Goal: Information Seeking & Learning: Understand process/instructions

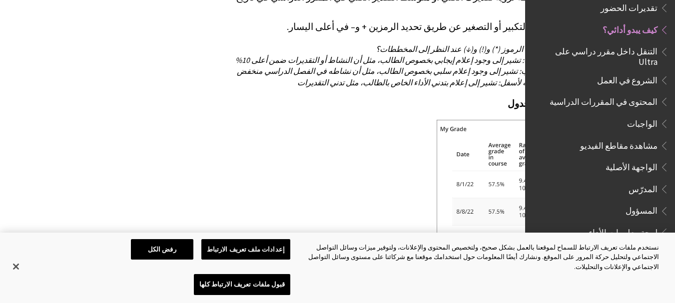
scroll to position [1870, -71]
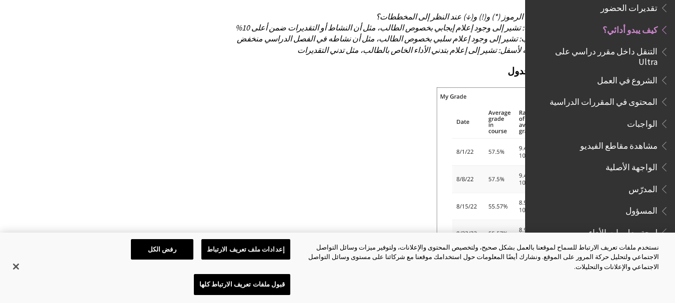
click at [592, 5] on span "تقديرات الحضور" at bounding box center [610, 8] width 118 height 17
click at [629, 21] on span "كيف يبدو أدائي؟" at bounding box center [630, 27] width 55 height 13
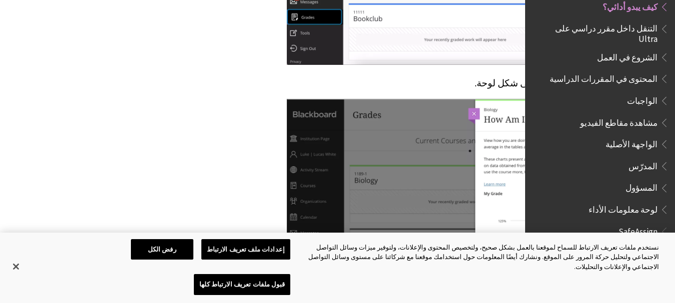
scroll to position [1105, -71]
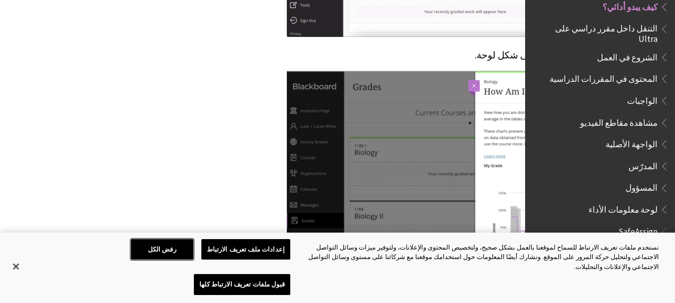
click at [157, 260] on button "رفض الكل" at bounding box center [162, 249] width 62 height 21
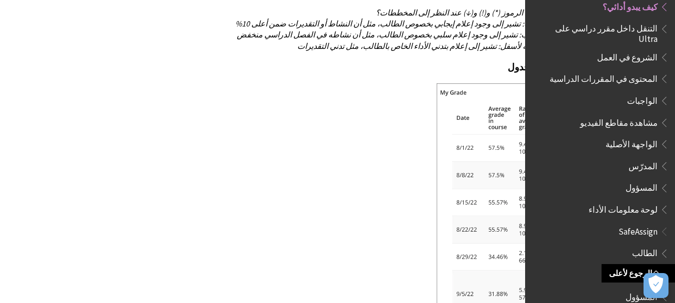
scroll to position [1880, -71]
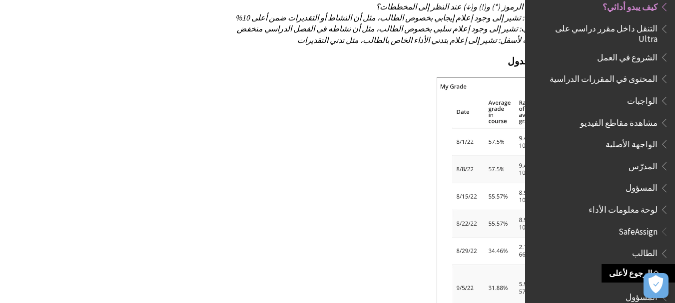
click at [632, 201] on span "لوحة معلومات الأداء" at bounding box center [623, 207] width 69 height 13
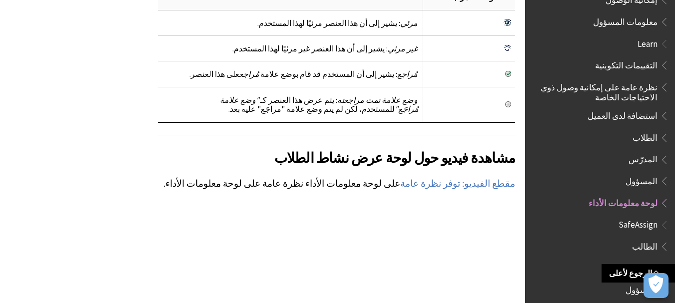
scroll to position [1396, 0]
